Goal: Navigation & Orientation: Find specific page/section

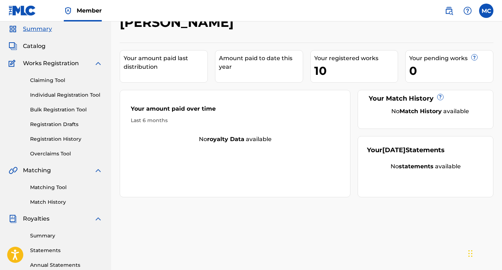
scroll to position [35, 0]
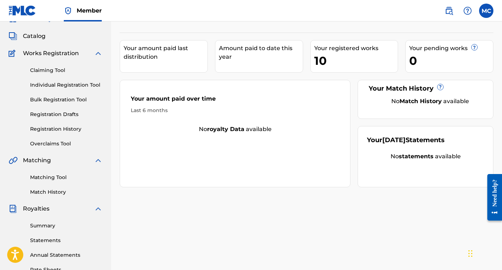
click at [64, 67] on link "Claiming Tool" at bounding box center [66, 71] width 72 height 8
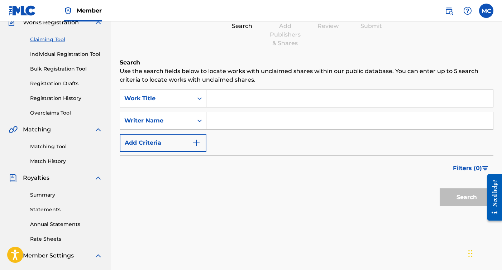
scroll to position [64, 0]
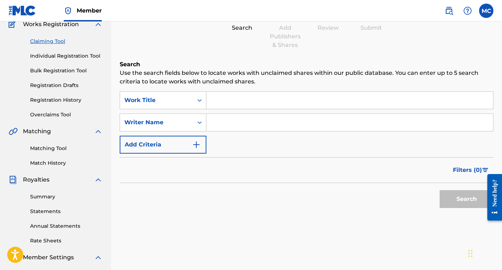
click at [77, 58] on link "Individual Registration Tool" at bounding box center [66, 56] width 72 height 8
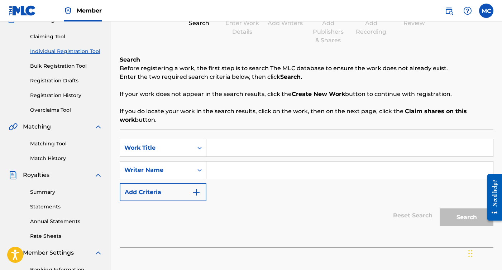
scroll to position [32, 0]
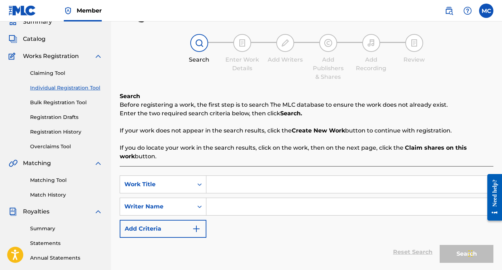
click at [63, 97] on div "Claiming Tool Individual Registration Tool Bulk Registration Tool Registration …" at bounding box center [56, 106] width 94 height 90
click at [64, 103] on link "Bulk Registration Tool" at bounding box center [66, 103] width 72 height 8
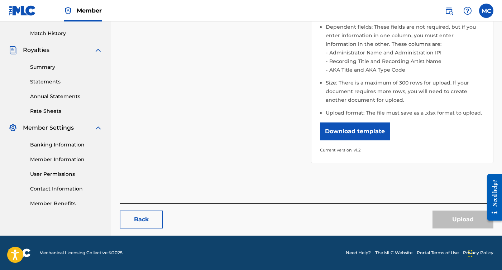
scroll to position [193, 0]
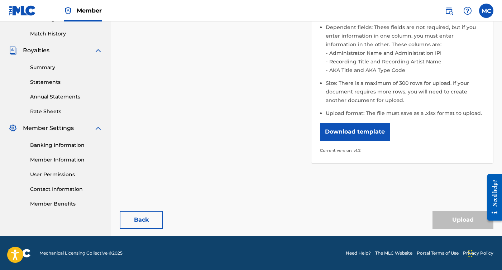
click at [58, 66] on link "Summary" at bounding box center [66, 68] width 72 height 8
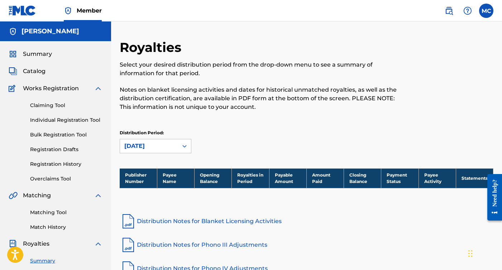
click at [41, 73] on span "Catalog" at bounding box center [34, 71] width 23 height 9
